Goal: Use online tool/utility: Utilize a website feature to perform a specific function

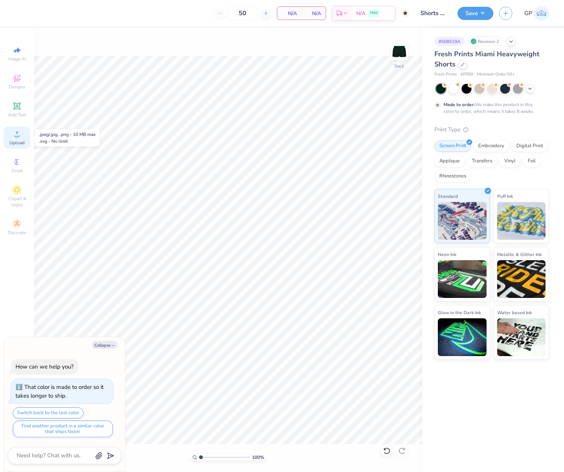
click at [17, 136] on icon at bounding box center [16, 133] width 5 height 5
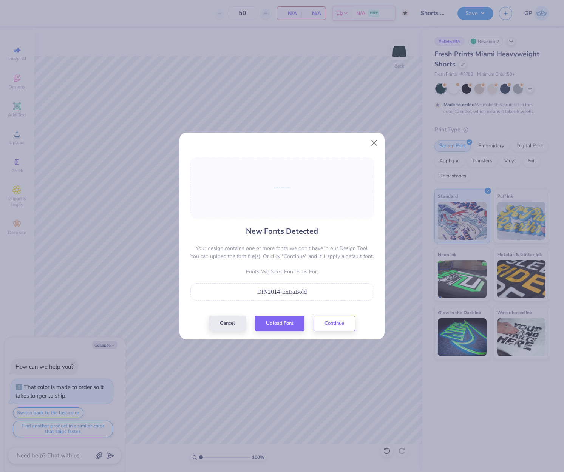
click at [282, 294] on span "DIN2014-ExtraBold" at bounding box center [282, 292] width 50 height 6
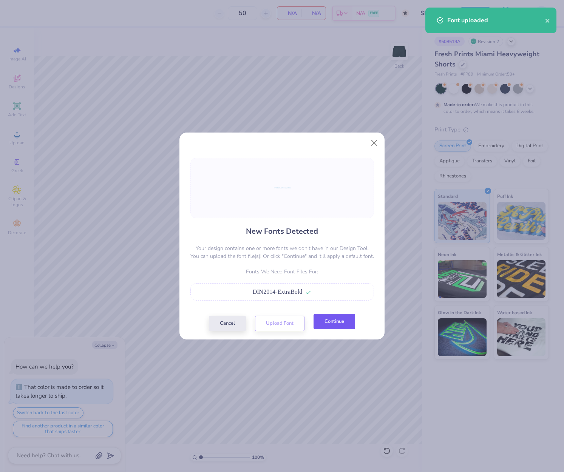
click at [330, 325] on button "Continue" at bounding box center [335, 321] width 42 height 15
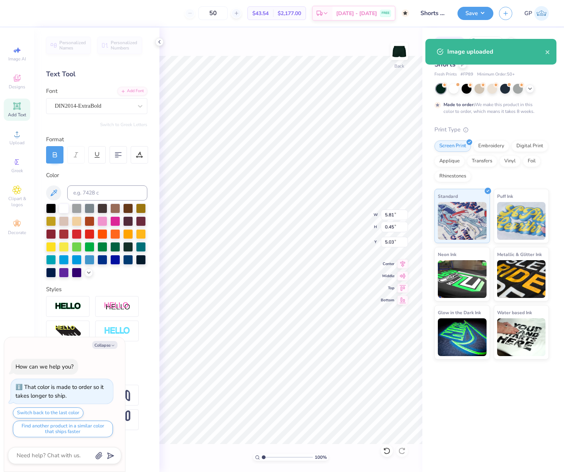
type textarea "x"
type input "9.08"
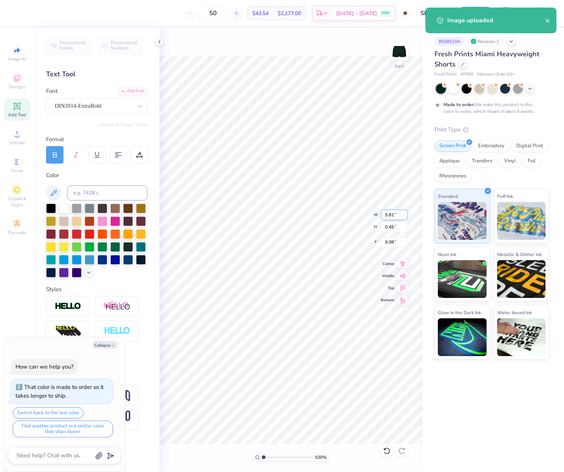
click at [391, 216] on input "5.81" at bounding box center [394, 215] width 27 height 11
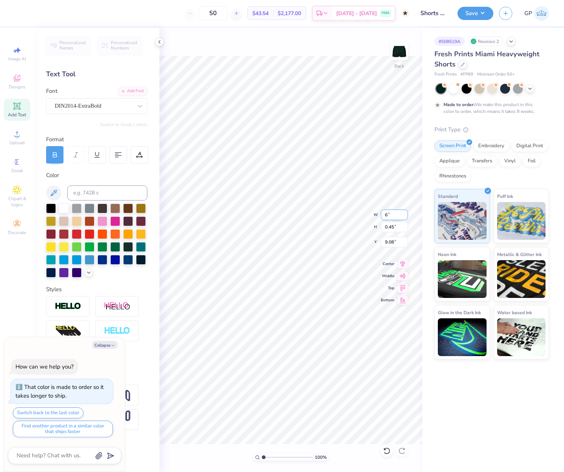
type input "6"
type textarea "x"
type input "6.00"
type input "0.46"
type input "9.07"
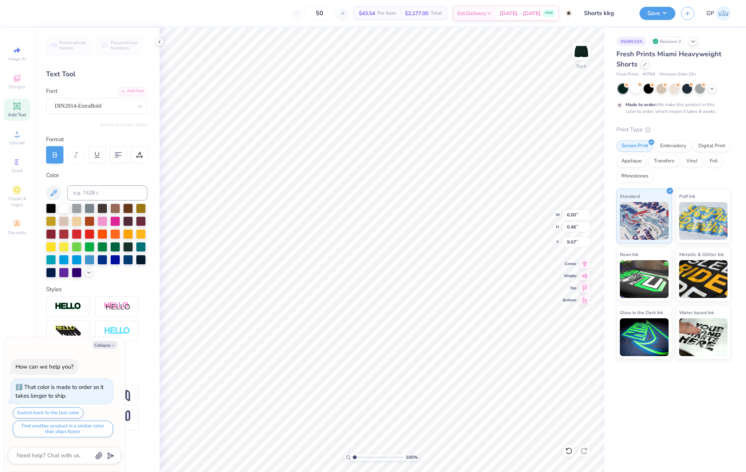
type textarea "x"
type input "9.06"
type textarea "x"
type input "8.84"
type textarea "x"
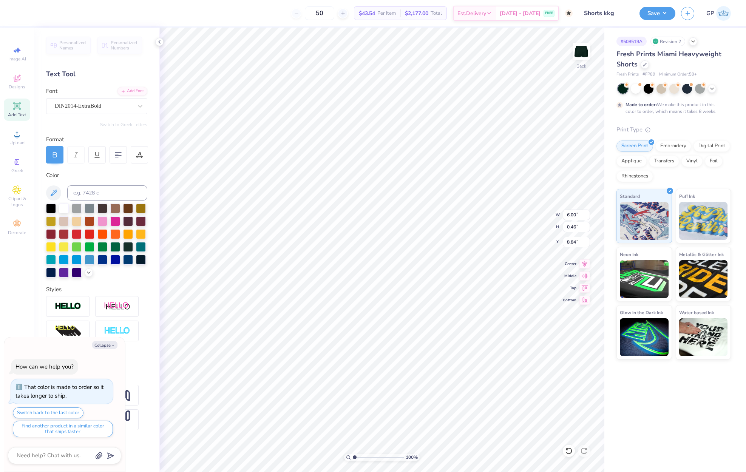
type input "8.92"
type textarea "x"
type input "9.00"
click at [564, 13] on button "Save" at bounding box center [658, 12] width 36 height 13
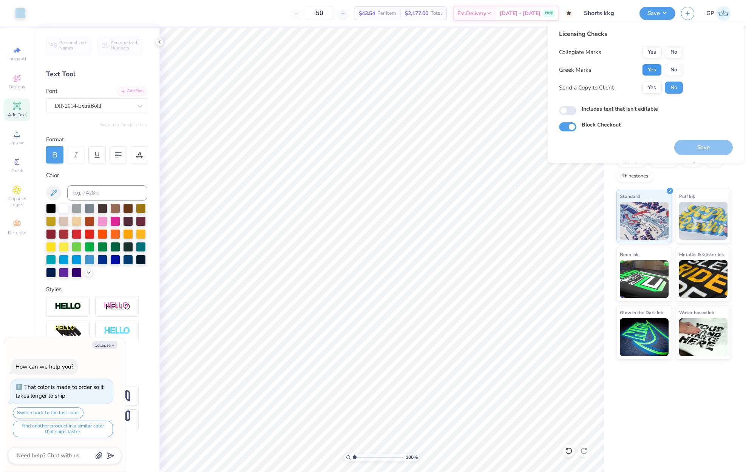
click at [564, 73] on button "Yes" at bounding box center [652, 70] width 20 height 12
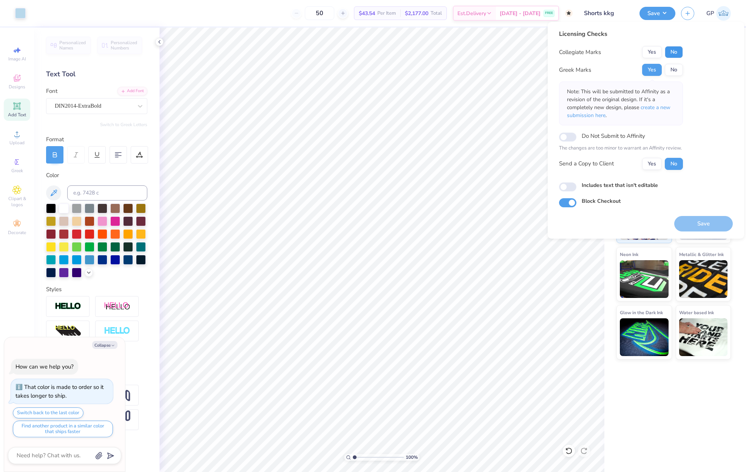
click at [564, 54] on button "No" at bounding box center [674, 52] width 18 height 12
click at [564, 220] on button "Save" at bounding box center [703, 223] width 59 height 15
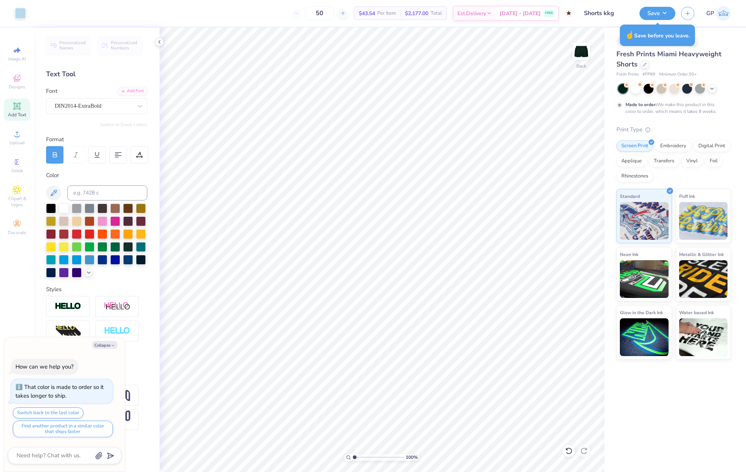
type textarea "x"
